Goal: Task Accomplishment & Management: Use online tool/utility

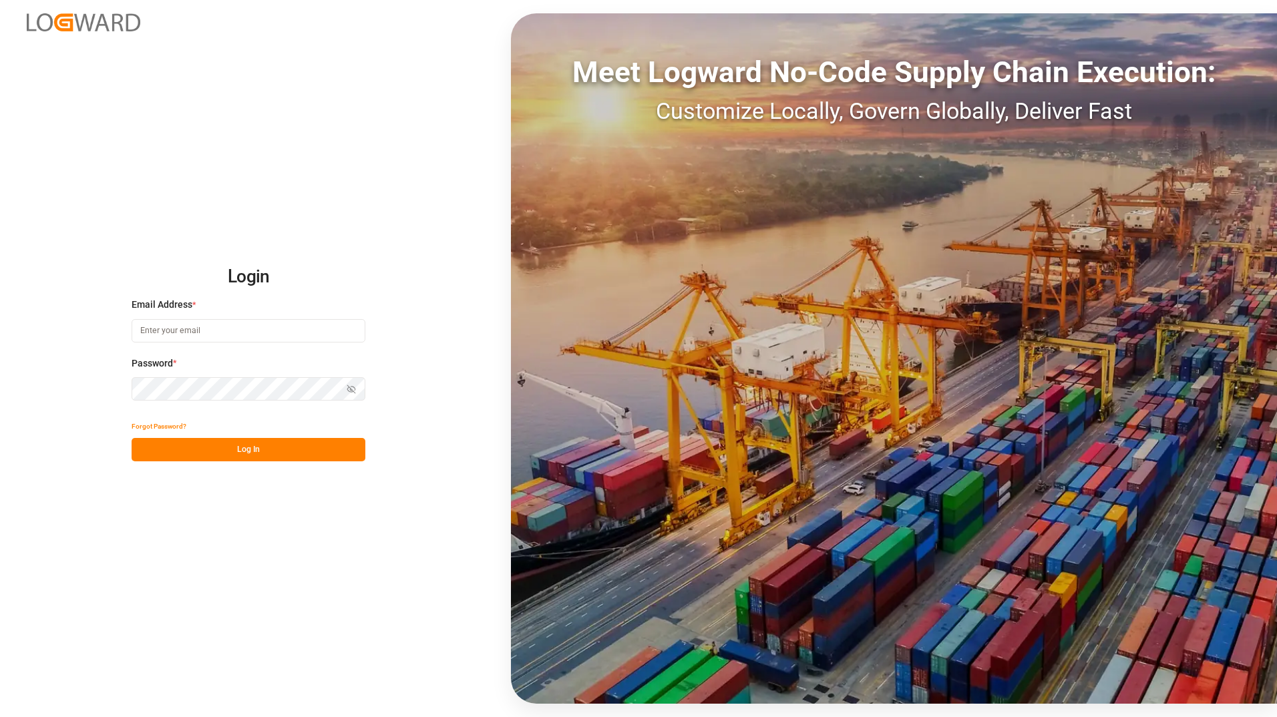
type input "[PERSON_NAME][EMAIL_ADDRESS][PERSON_NAME][DOMAIN_NAME]"
click at [309, 443] on button "Log In" at bounding box center [249, 449] width 234 height 23
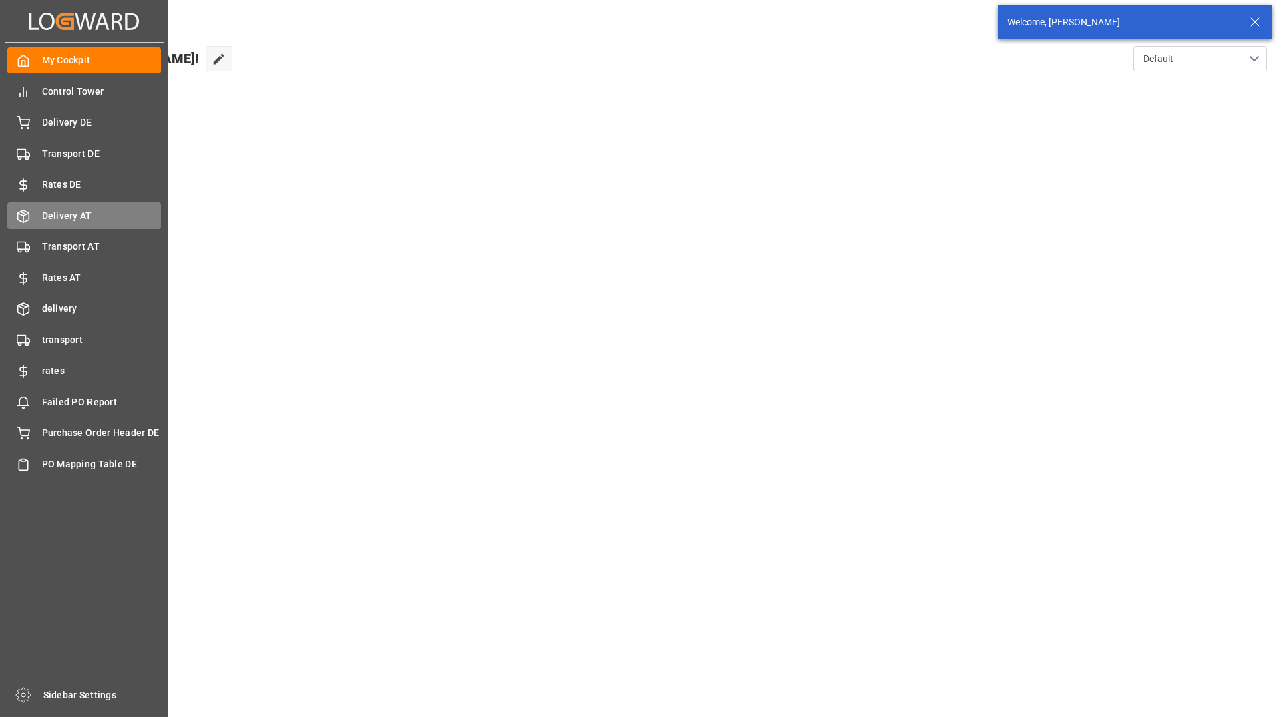
click at [72, 221] on span "Delivery AT" at bounding box center [102, 216] width 120 height 14
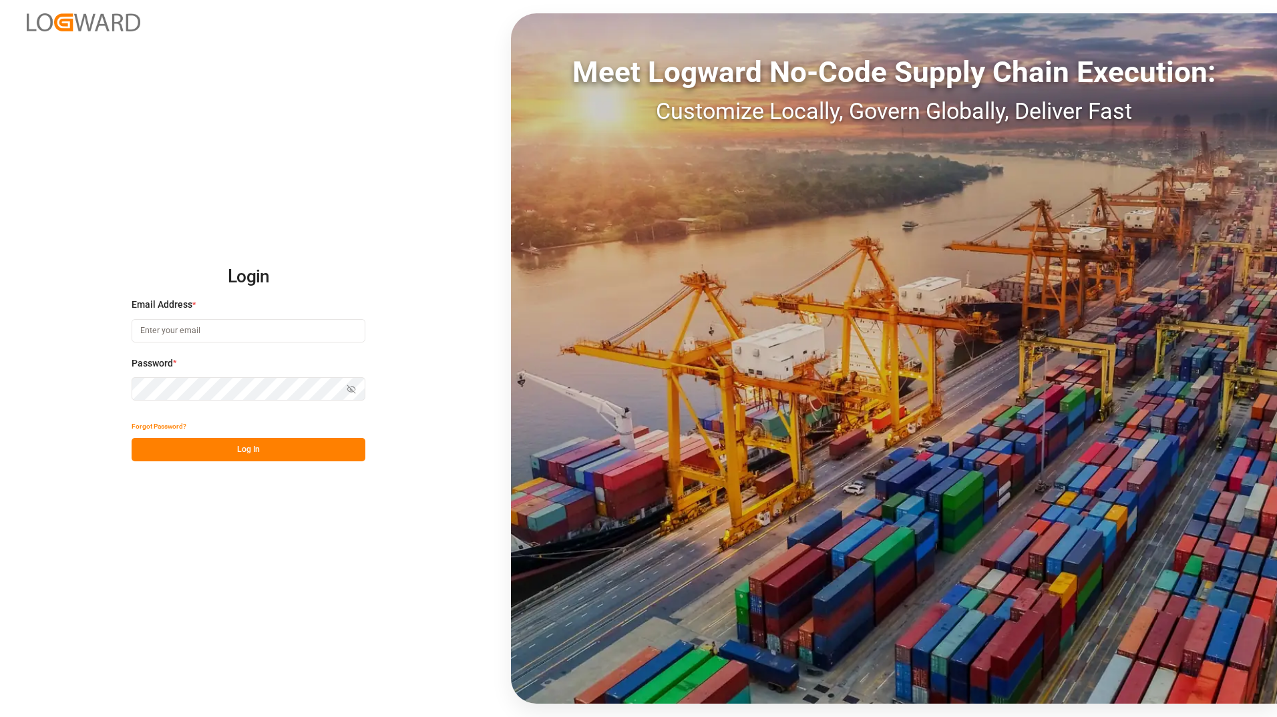
type input "[PERSON_NAME][EMAIL_ADDRESS][PERSON_NAME][DOMAIN_NAME]"
click at [271, 451] on button "Log In" at bounding box center [249, 449] width 234 height 23
